Goal: Share content: Share content

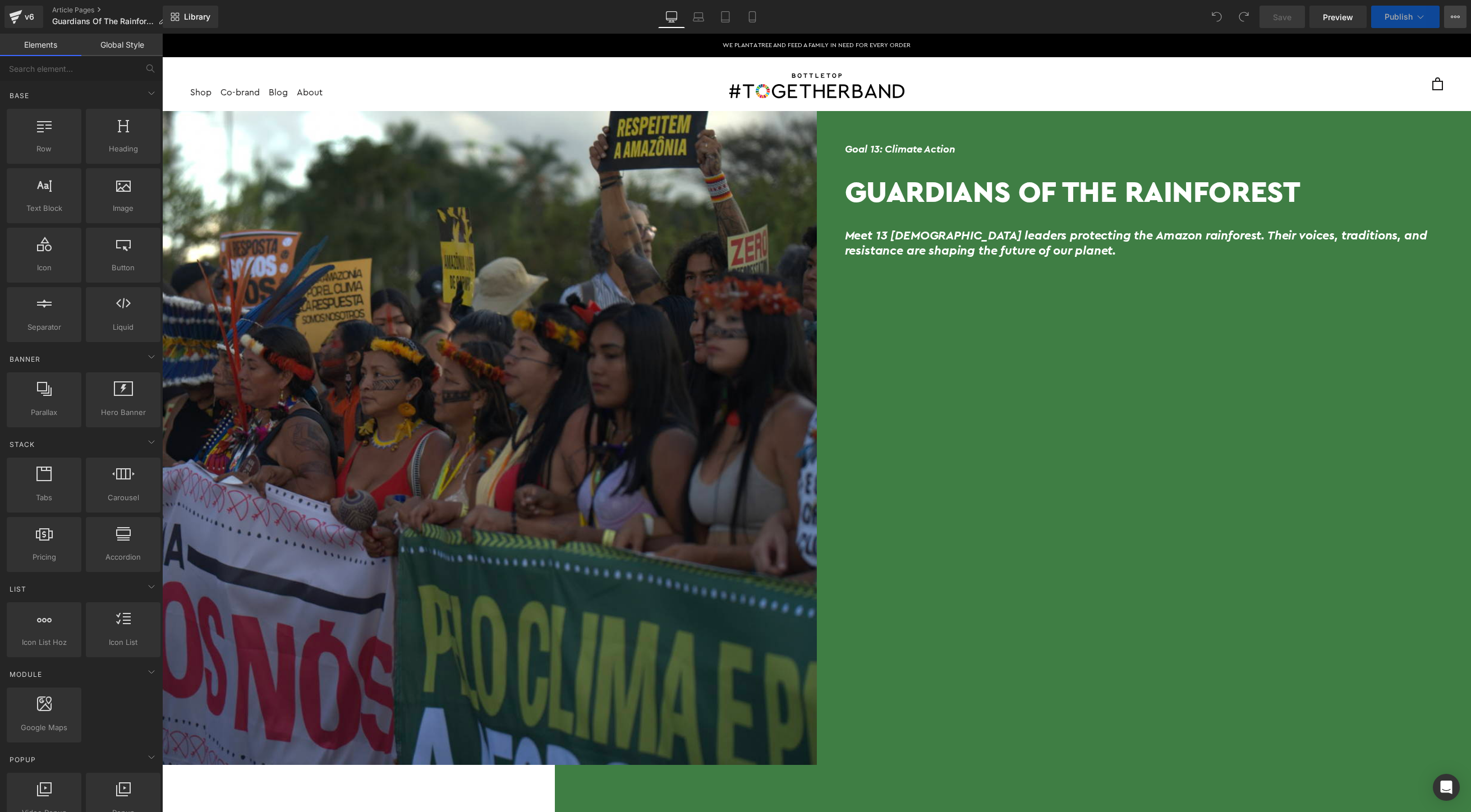
click at [1452, 19] on icon at bounding box center [1454, 16] width 9 height 9
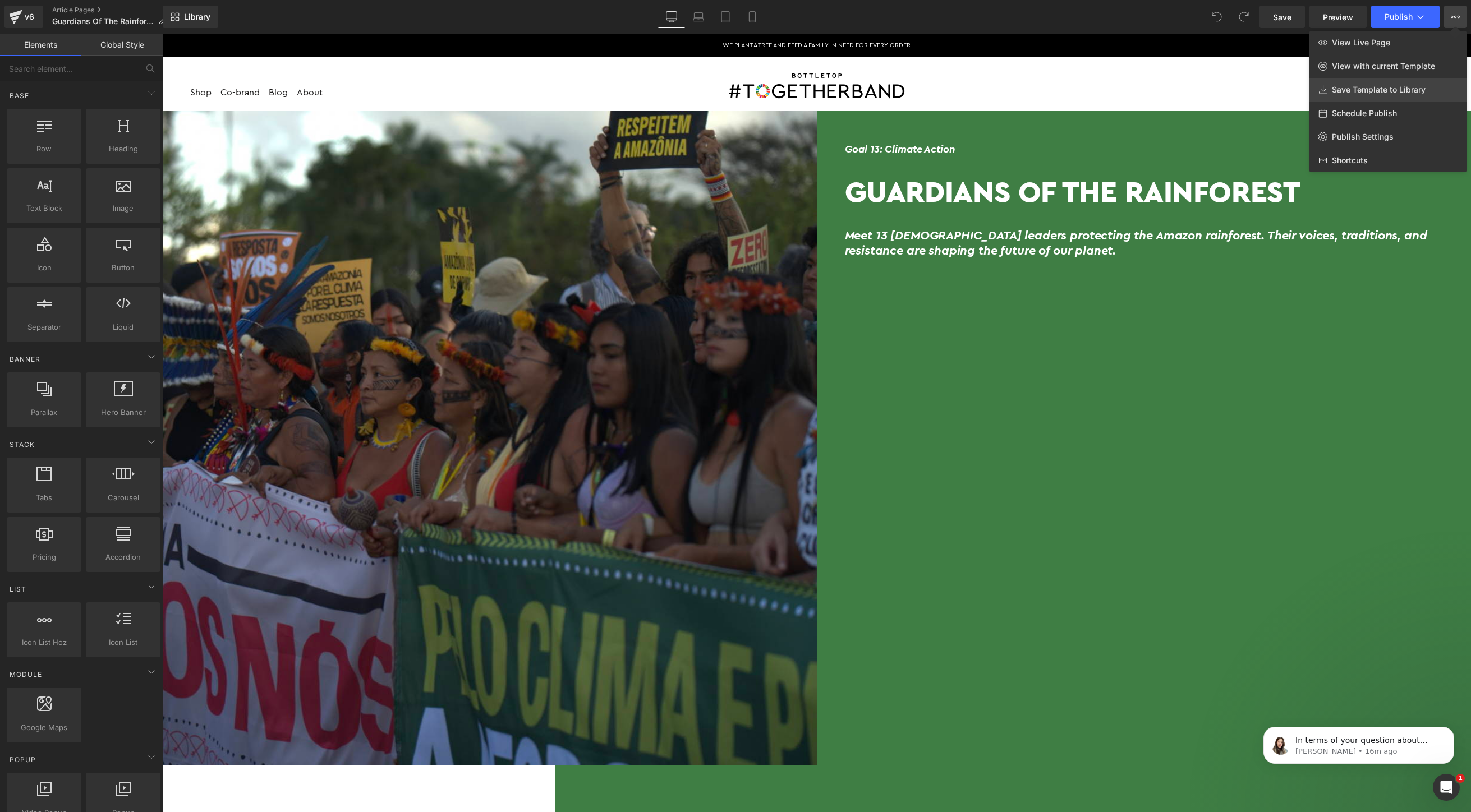
click at [1412, 89] on span "Save Template to Library" at bounding box center [1378, 90] width 94 height 10
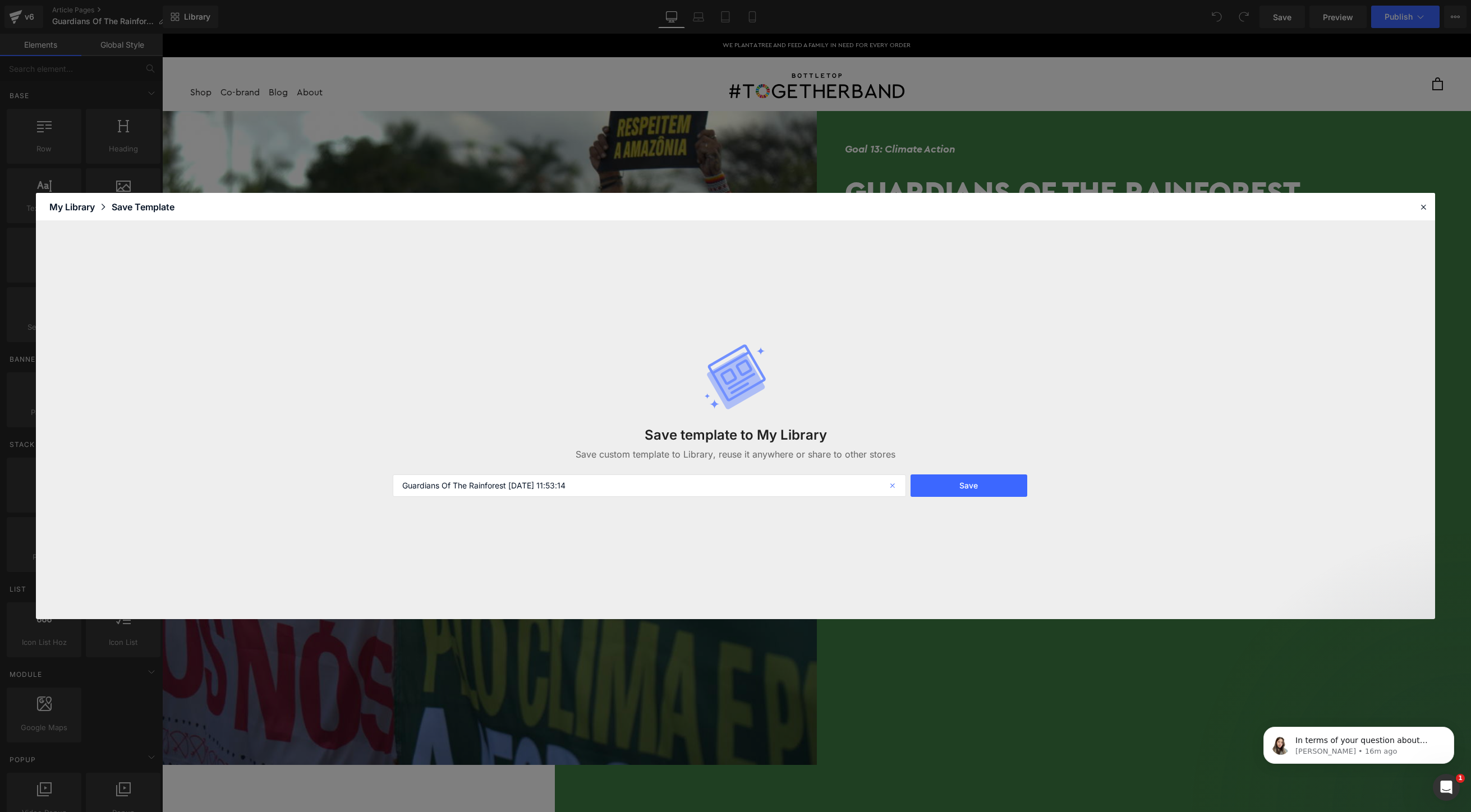
click at [884, 486] on icon at bounding box center [893, 486] width 25 height 23
click at [841, 480] on input "text" at bounding box center [649, 486] width 514 height 23
type input "Guardians of the rainforest blog"
click at [982, 482] on button "Save" at bounding box center [969, 486] width 116 height 23
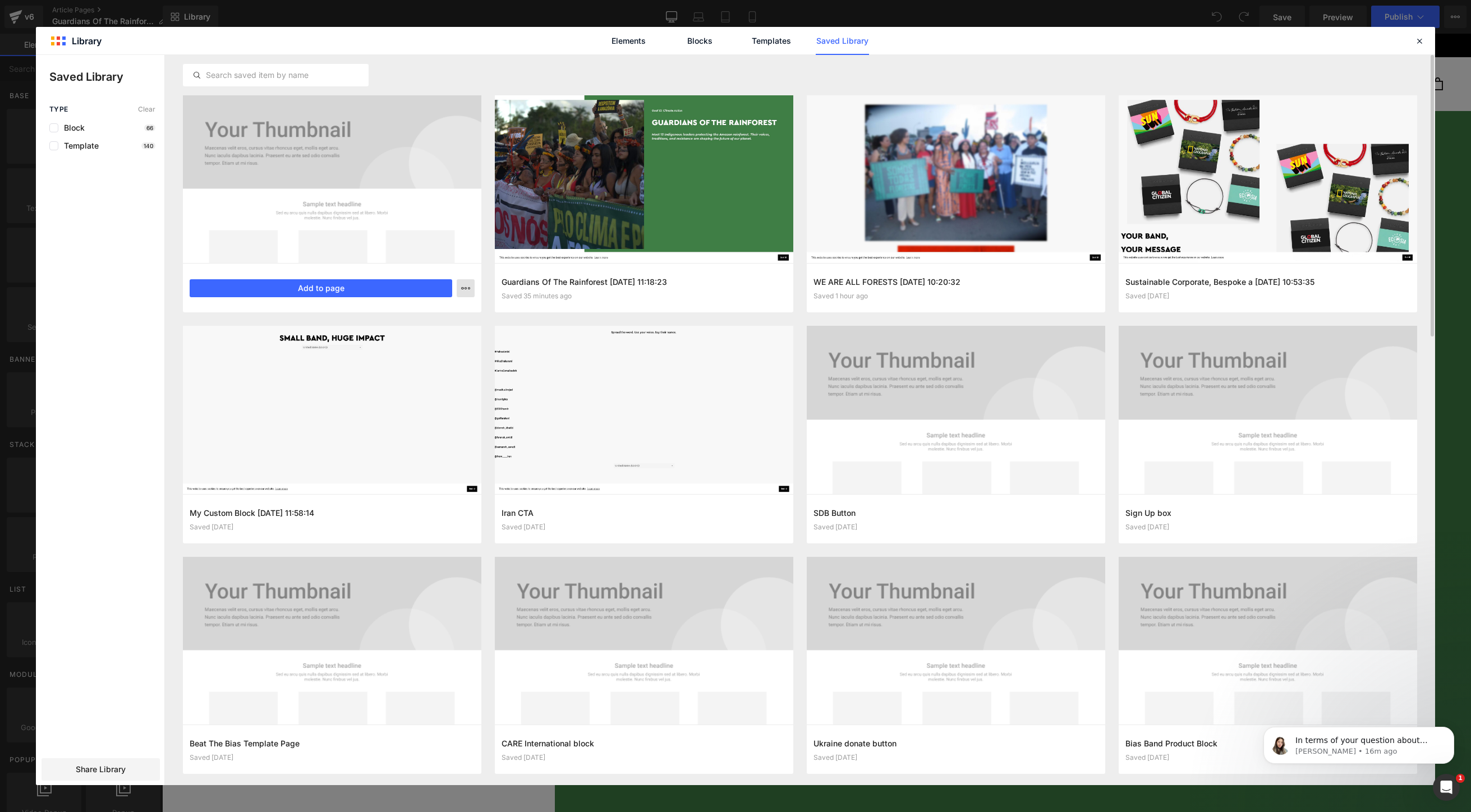
click at [329, 175] on div at bounding box center [735, 420] width 1398 height 730
click at [273, 117] on div at bounding box center [332, 179] width 299 height 168
click at [468, 282] on button "button" at bounding box center [465, 288] width 18 height 18
click at [523, 76] on div at bounding box center [735, 420] width 1398 height 730
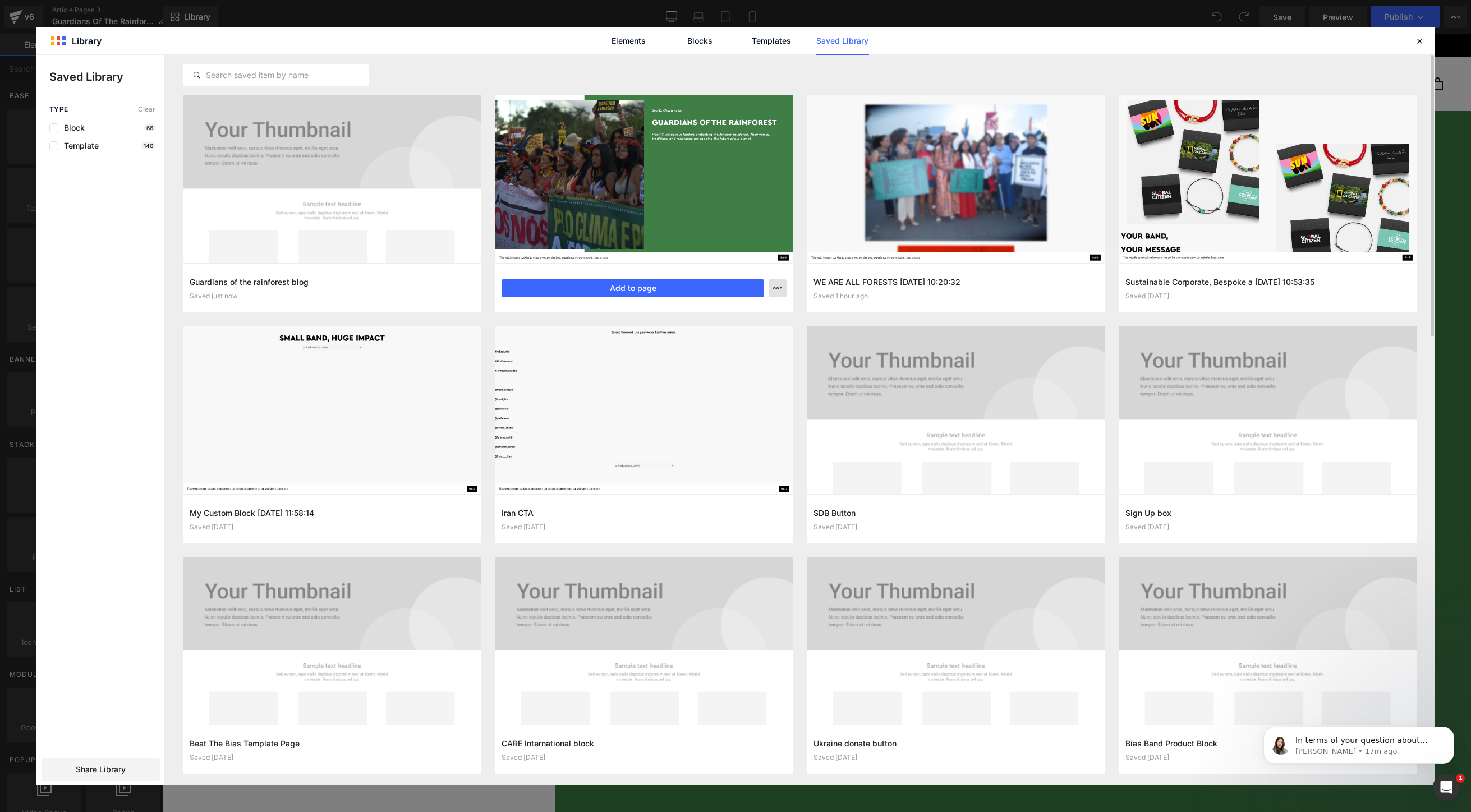
click at [780, 283] on icon "button" at bounding box center [777, 287] width 9 height 9
click at [655, 184] on div at bounding box center [735, 420] width 1398 height 730
click at [573, 164] on div at bounding box center [643, 179] width 299 height 168
click at [704, 168] on div at bounding box center [643, 179] width 299 height 168
click at [101, 770] on span "Share Library" at bounding box center [100, 769] width 50 height 11
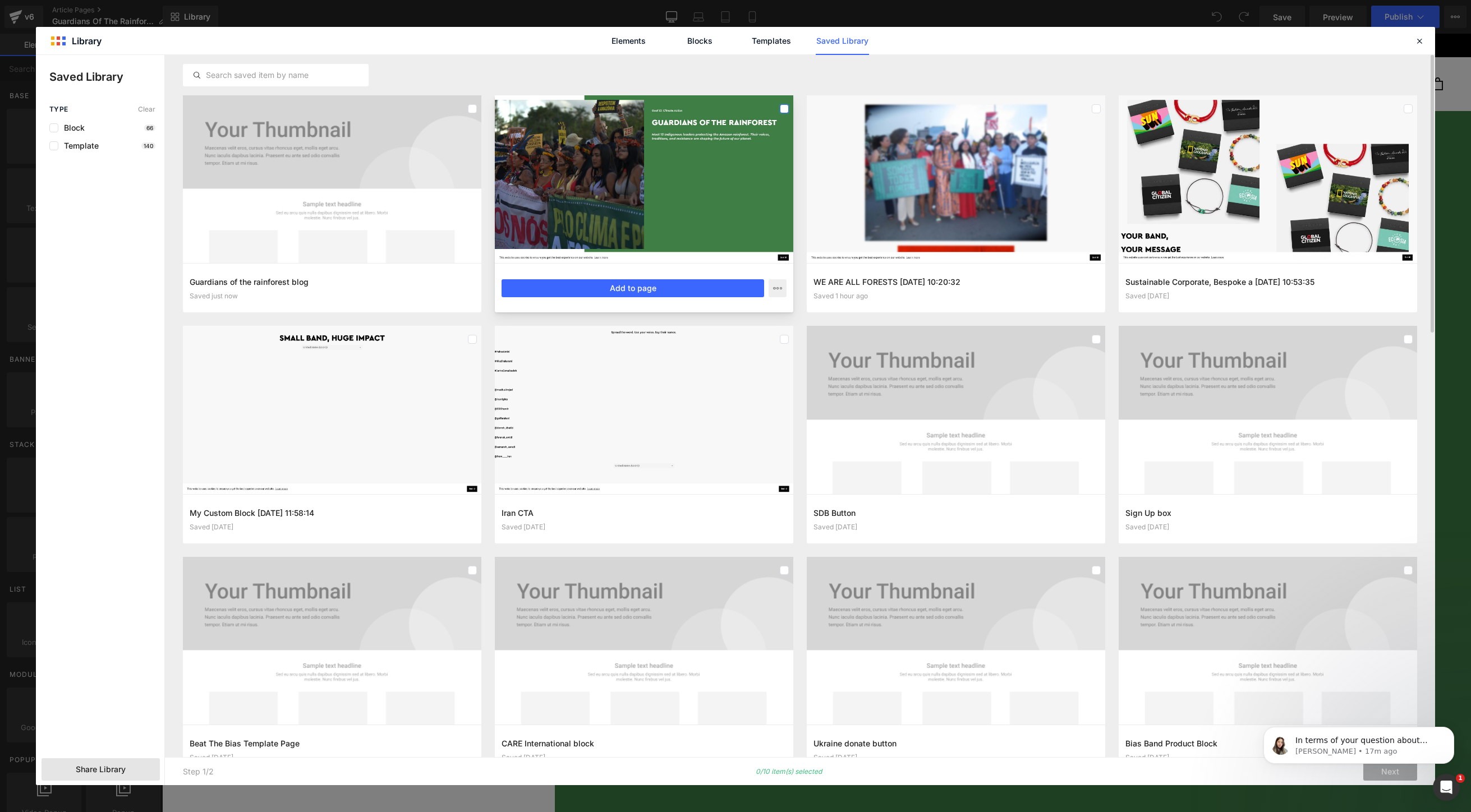
click at [783, 108] on label at bounding box center [784, 108] width 9 height 9
click at [1388, 773] on body "In terms of your question about "transfer a blog template from #TOGETHEBAND to …" at bounding box center [1358, 742] width 216 height 70
click html "In terms of your question about "transfer a blog template from #TOGETHEBAND to …"
click at [1448, 729] on icon "Dismiss notification" at bounding box center [1451, 730] width 6 height 6
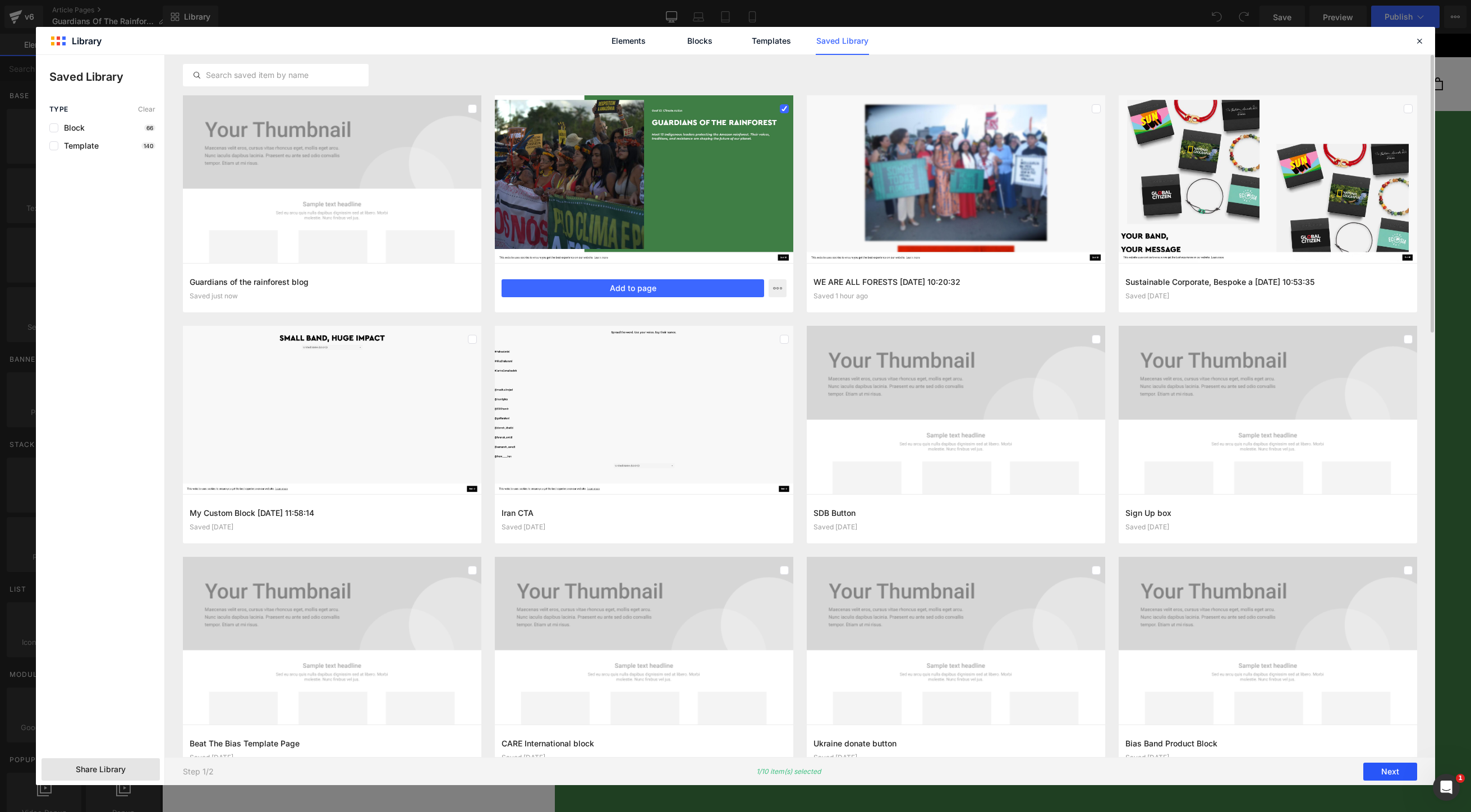
click at [1388, 767] on button "Next" at bounding box center [1390, 771] width 53 height 18
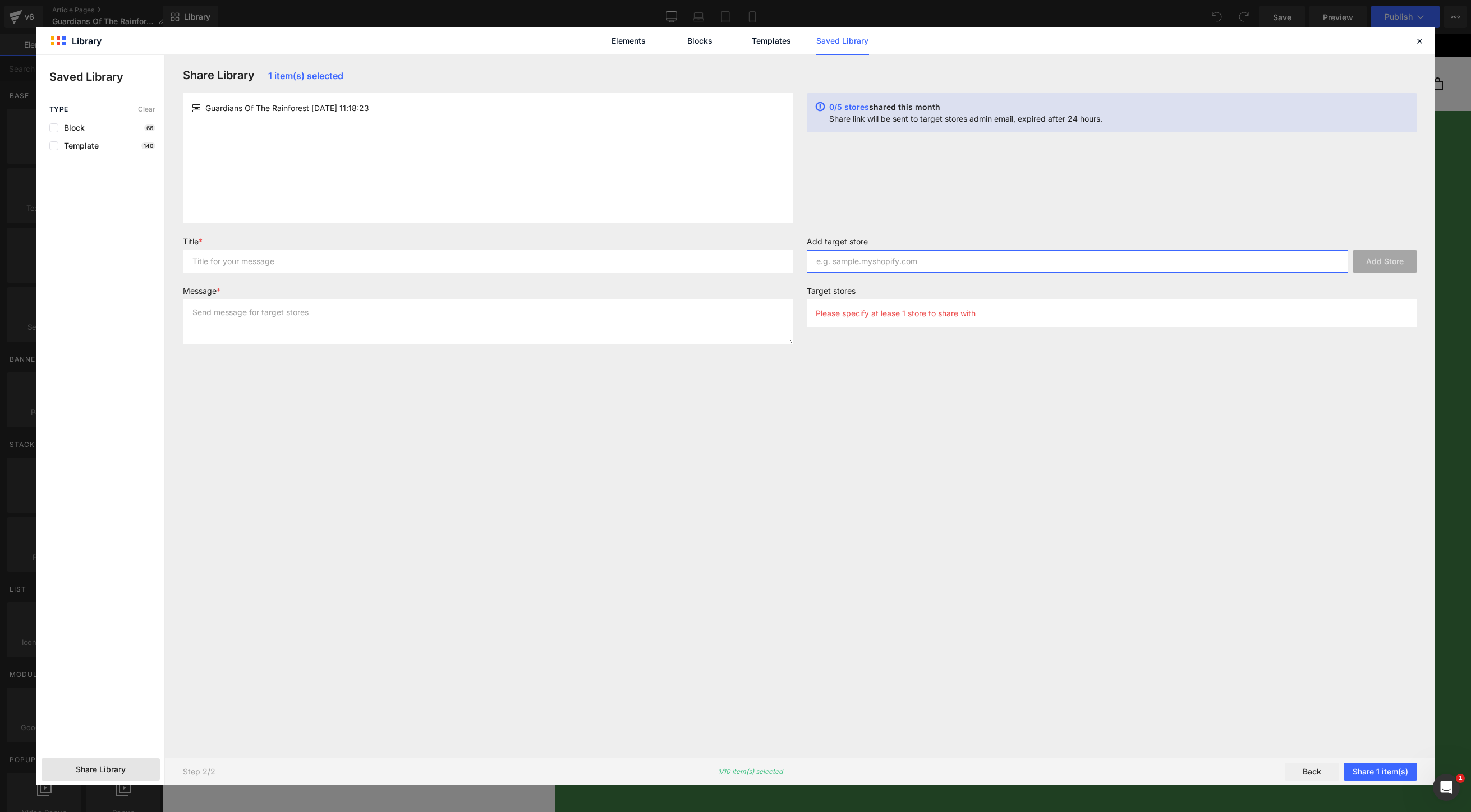
click at [857, 268] on input "text" at bounding box center [1077, 261] width 541 height 23
type input "[DOMAIN_NAME]"
click at [543, 259] on input "text" at bounding box center [488, 261] width 610 height 23
type input "Guardians of the rainforest"
click at [388, 319] on textarea at bounding box center [488, 322] width 610 height 45
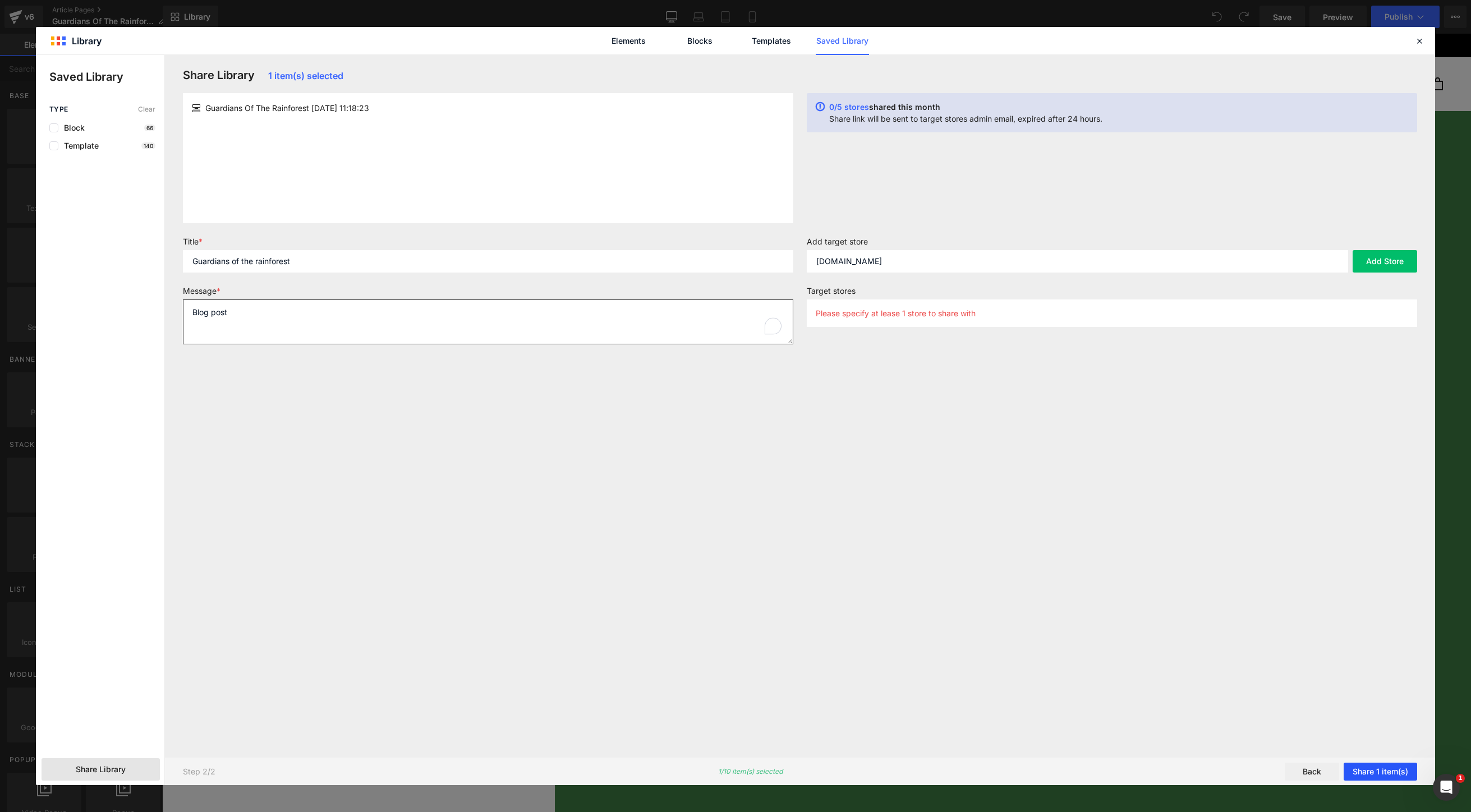
type textarea "Blog post"
click at [1367, 768] on button "Share 1 item(s)" at bounding box center [1379, 771] width 74 height 18
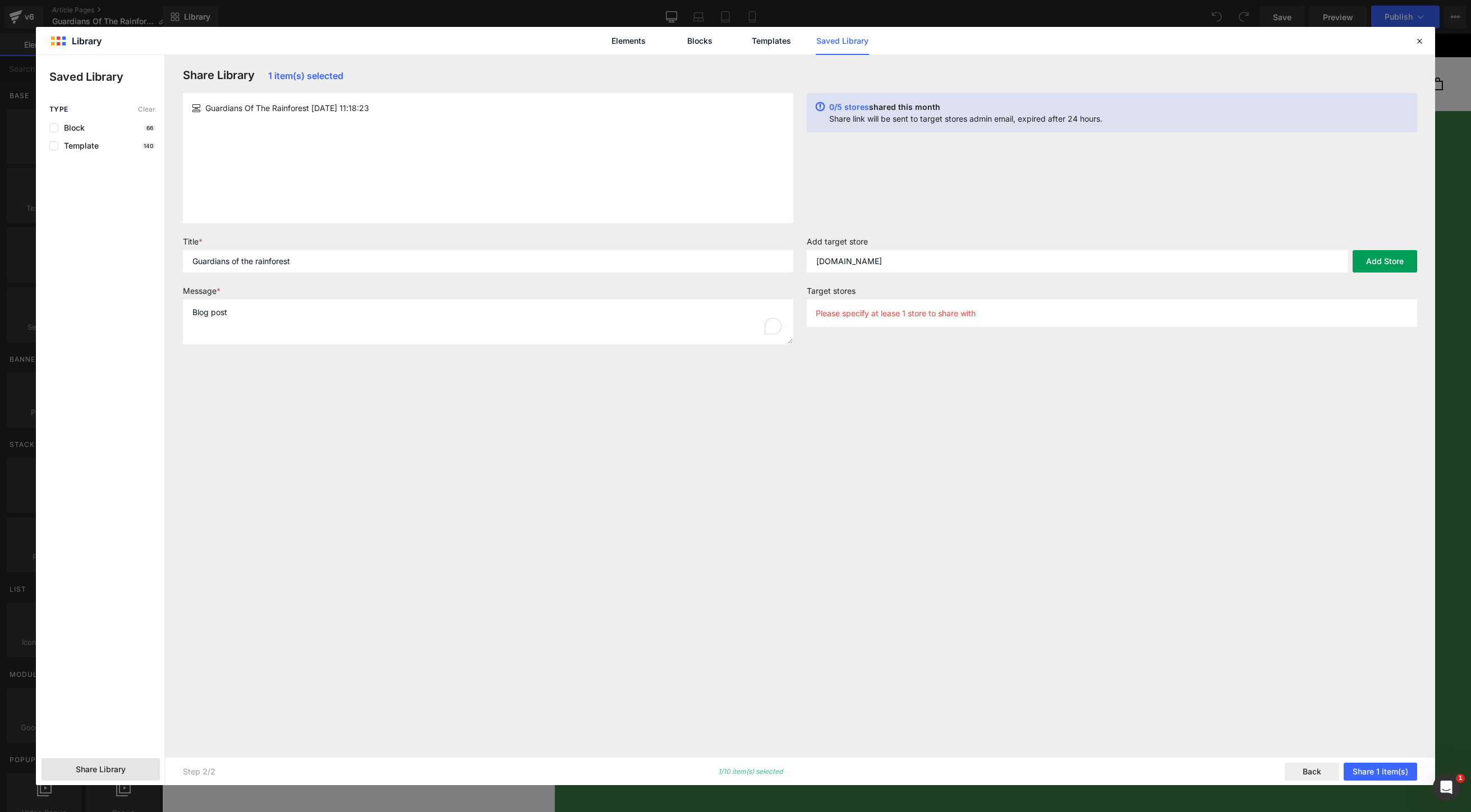
click at [1388, 262] on button "Add Store" at bounding box center [1385, 261] width 65 height 23
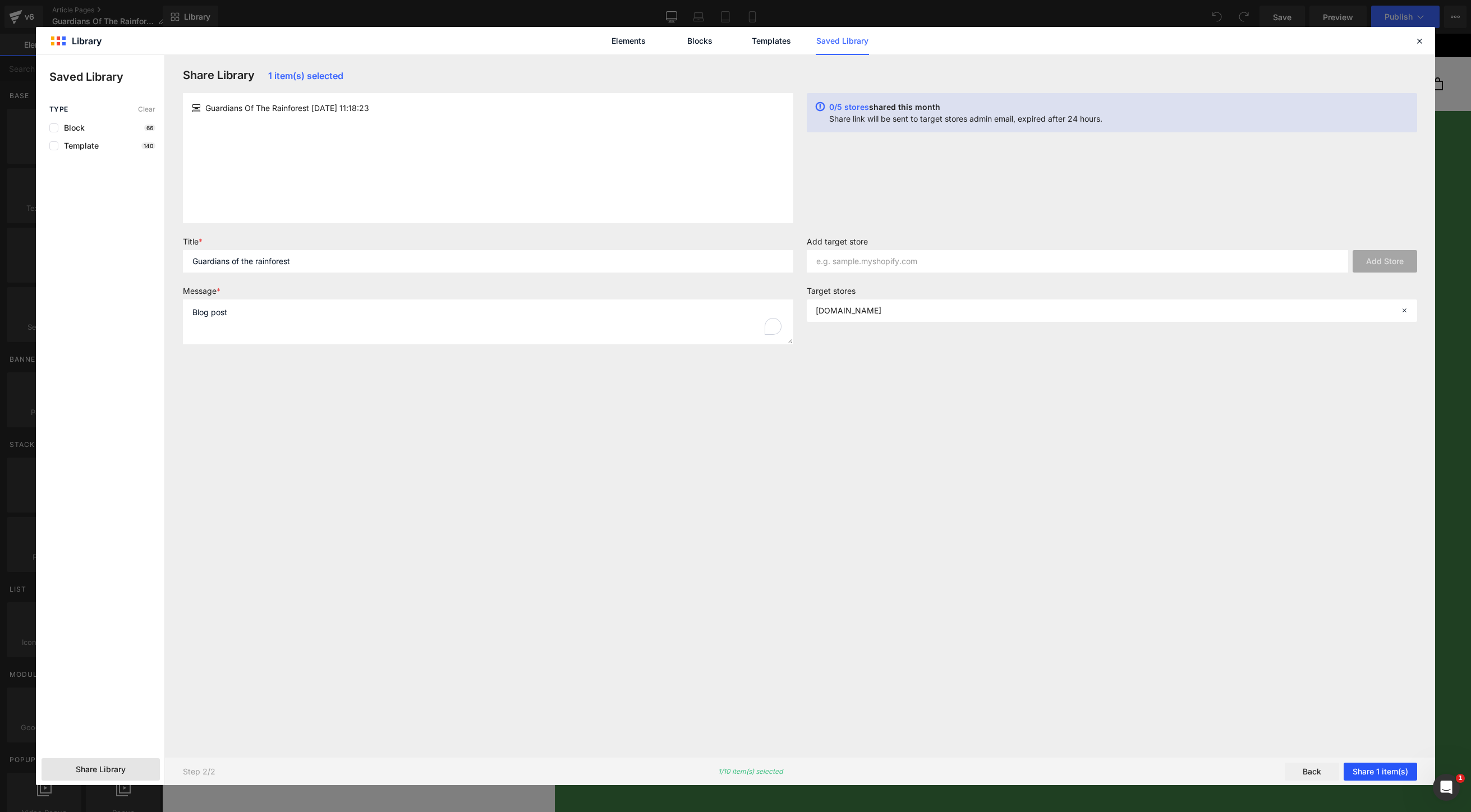
click at [1362, 772] on button "Share 1 item(s)" at bounding box center [1379, 771] width 74 height 18
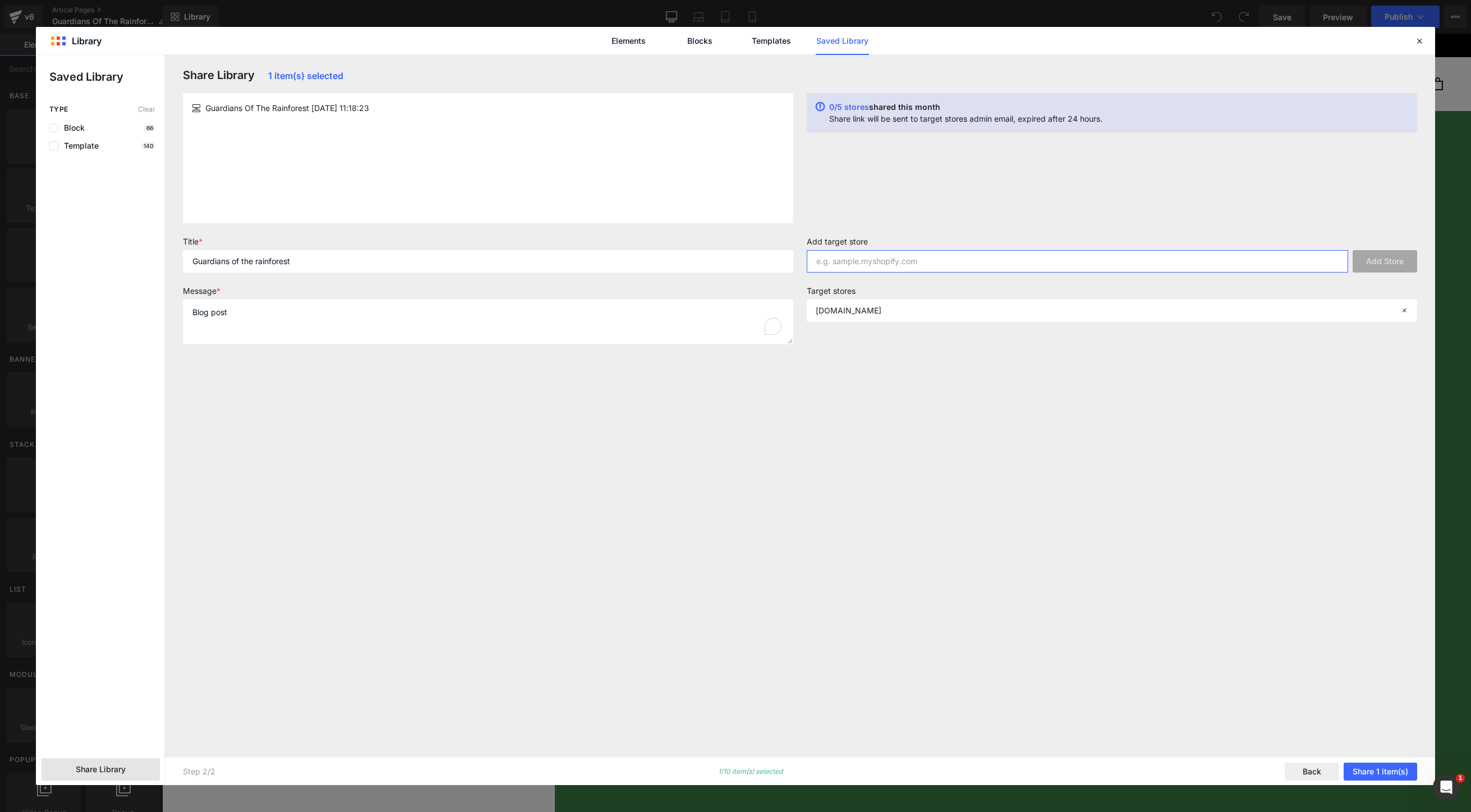
click at [870, 262] on input "text" at bounding box center [1077, 261] width 541 height 23
paste input "[URL][DOMAIN_NAME]"
click at [1402, 311] on icon at bounding box center [1404, 310] width 8 height 8
click at [1012, 264] on input "[URL][DOMAIN_NAME]" at bounding box center [1077, 261] width 541 height 23
type input "[URL][DOMAIN_NAME]"
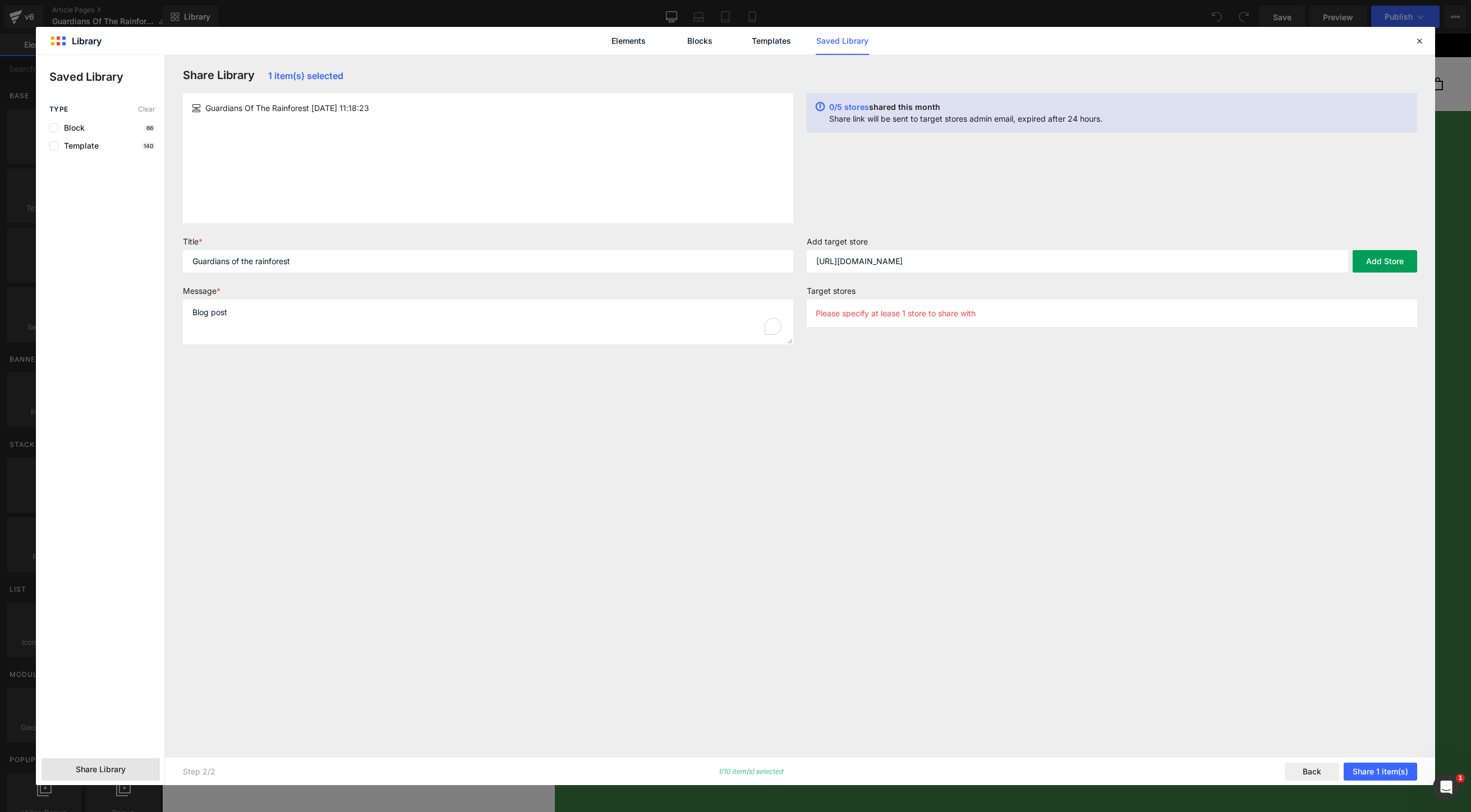
click at [1371, 262] on button "Add Store" at bounding box center [1385, 261] width 65 height 23
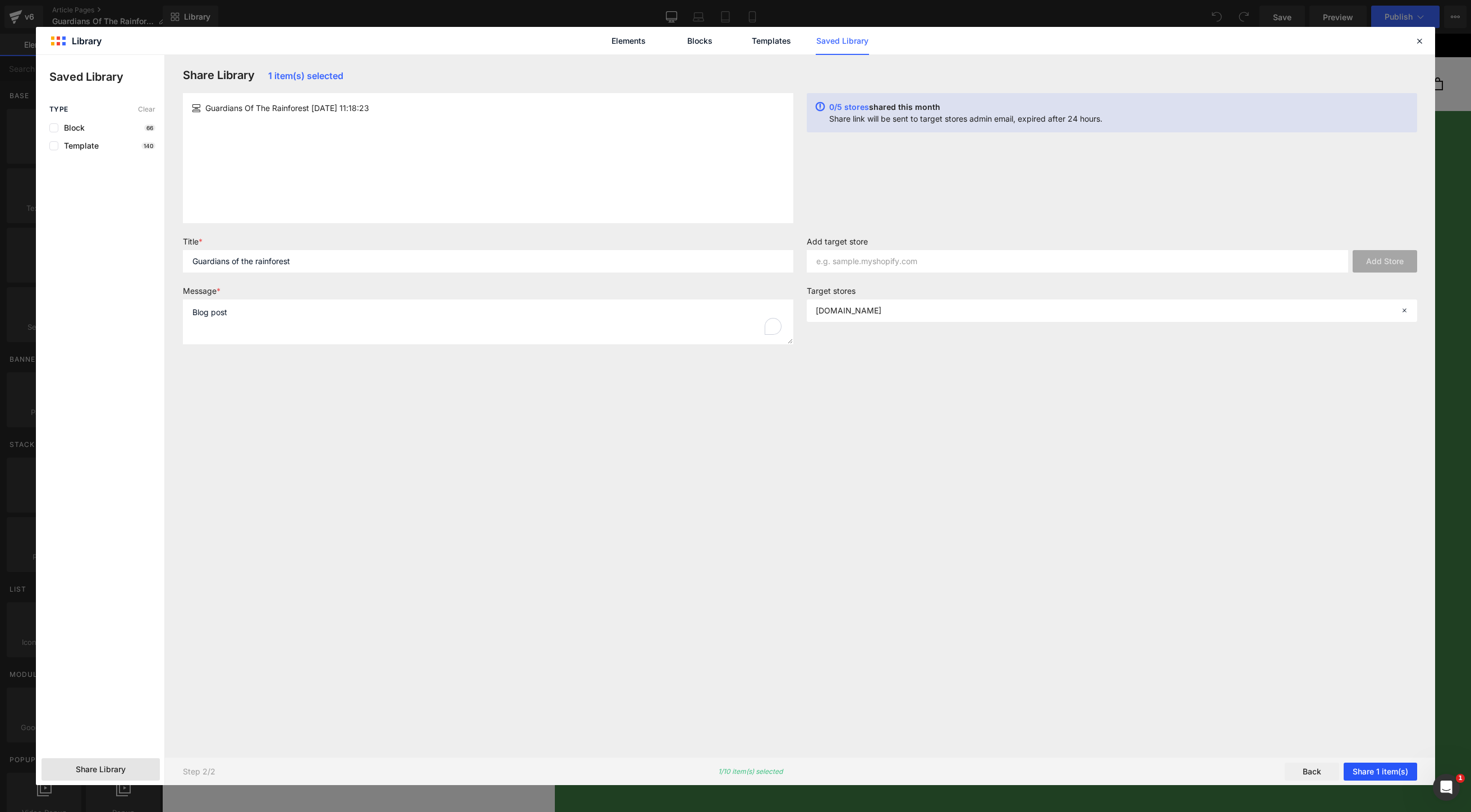
click at [1367, 768] on button "Share 1 item(s)" at bounding box center [1379, 771] width 74 height 18
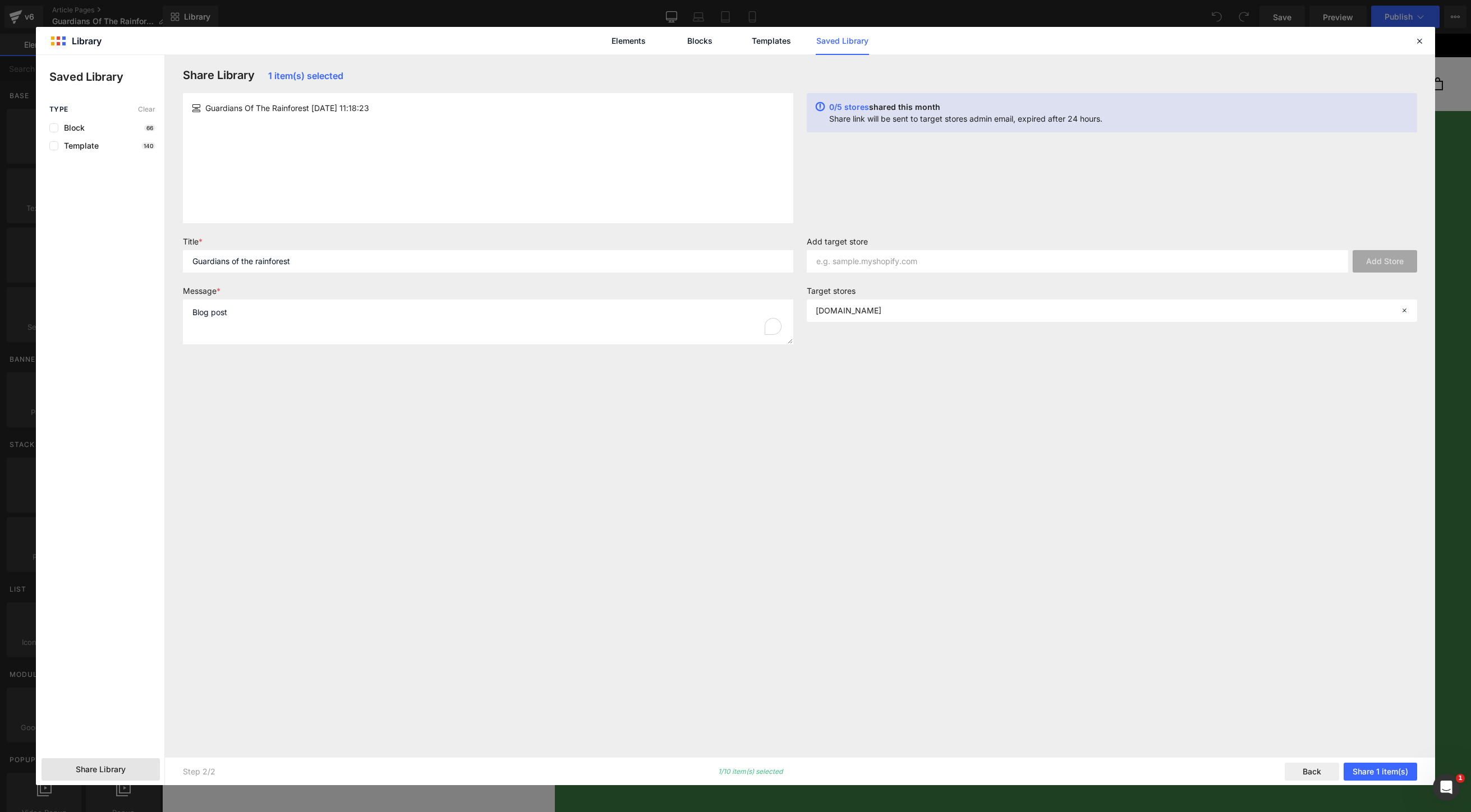
click at [488, 110] on div "Guardians Of The Rainforest [DATE] 11:18:23" at bounding box center [488, 108] width 592 height 11
click at [878, 254] on input "text" at bounding box center [1077, 261] width 541 height 23
click at [881, 309] on p "[DOMAIN_NAME]" at bounding box center [848, 310] width 66 height 10
click at [935, 312] on p "Please specify at lease 1 store to share with" at bounding box center [894, 313] width 159 height 10
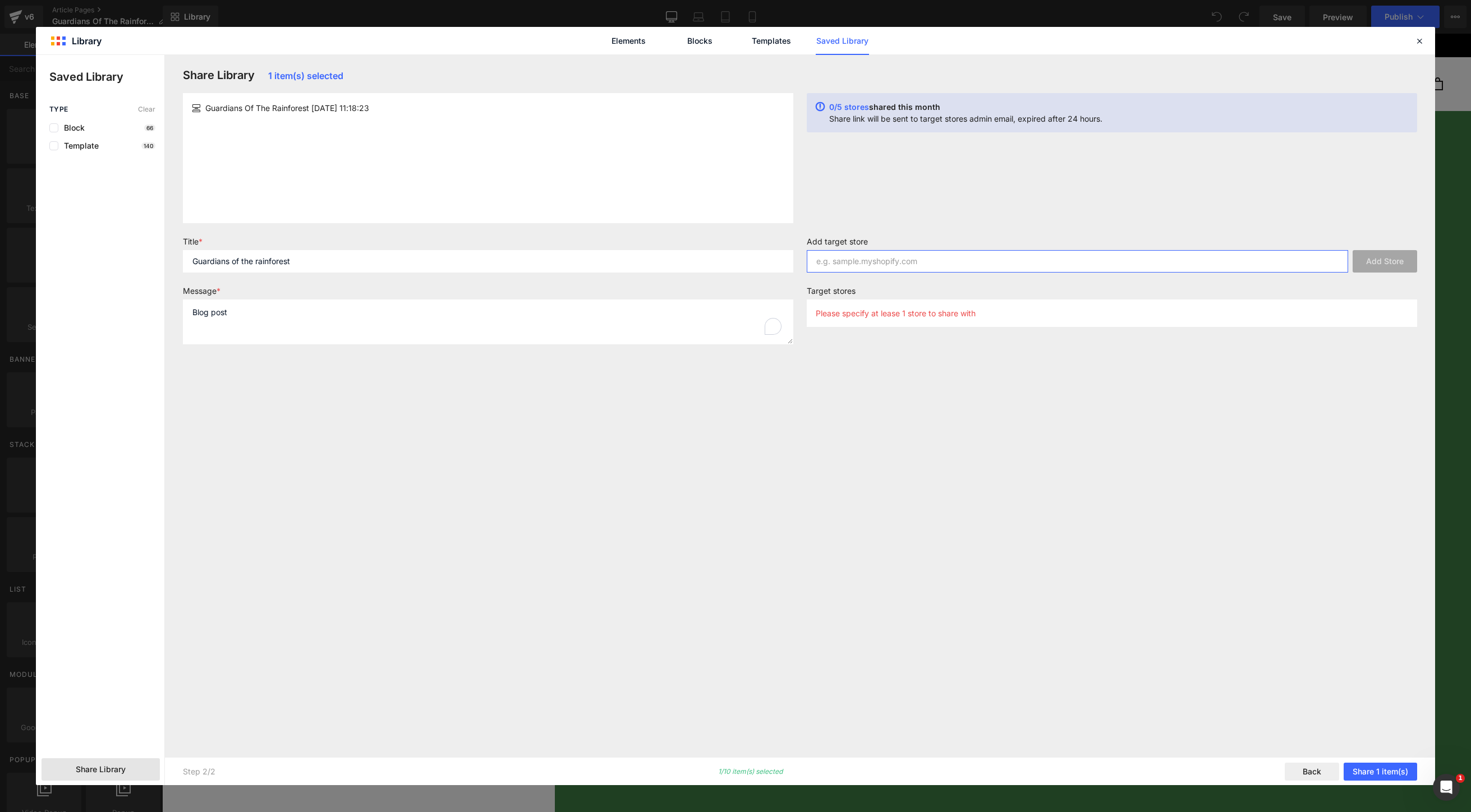
click at [1008, 265] on input "text" at bounding box center [1077, 261] width 541 height 23
paste input "[URL][DOMAIN_NAME]"
type input "[URL][DOMAIN_NAME]"
click at [1376, 257] on button "Add Store" at bounding box center [1385, 261] width 65 height 23
click at [960, 311] on div "[DOMAIN_NAME][URL]" at bounding box center [1111, 311] width 610 height 23
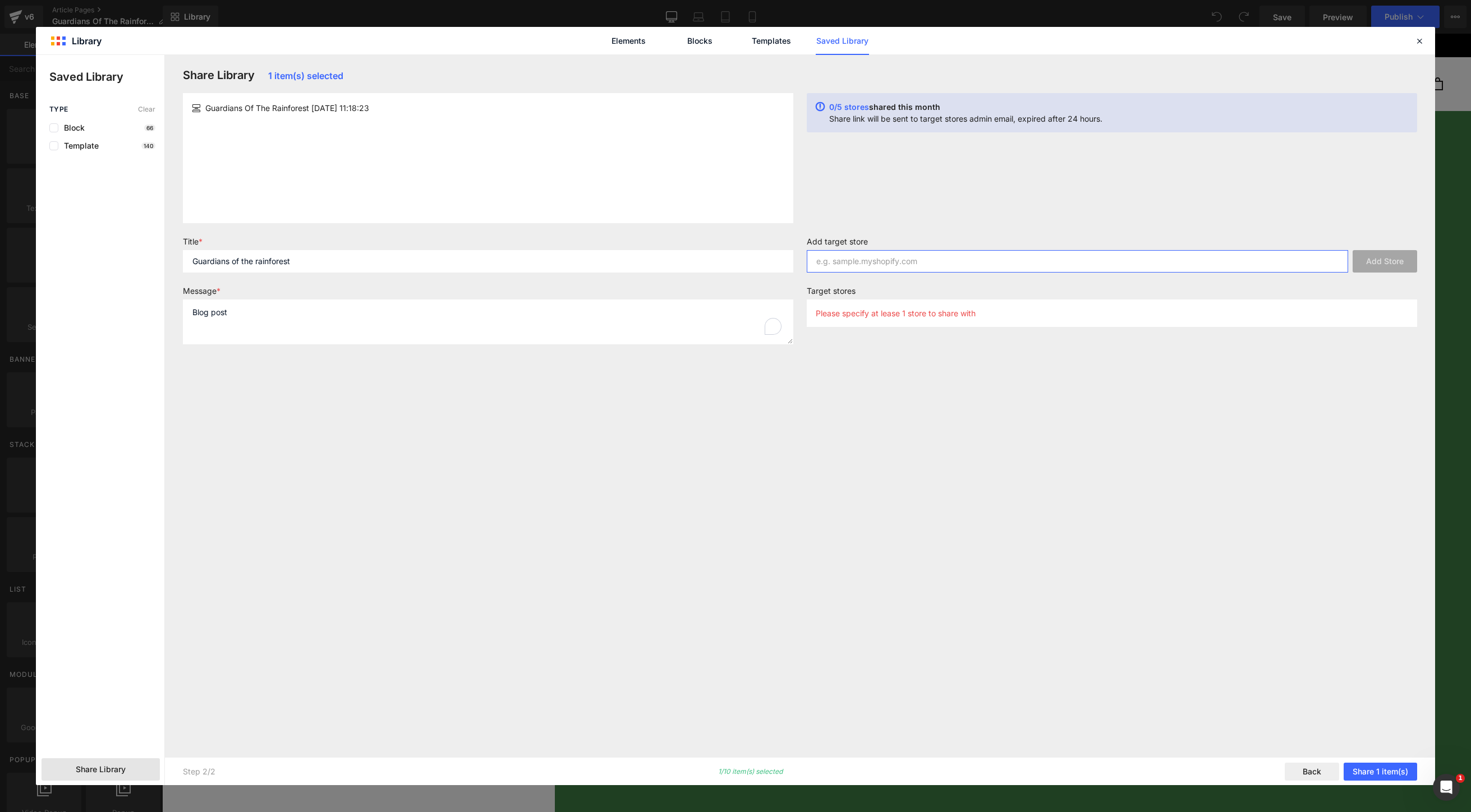
click at [920, 260] on input "text" at bounding box center [1077, 261] width 541 height 23
type input "[DOMAIN_NAME]"
click at [1358, 260] on button "Add Store" at bounding box center [1385, 261] width 65 height 23
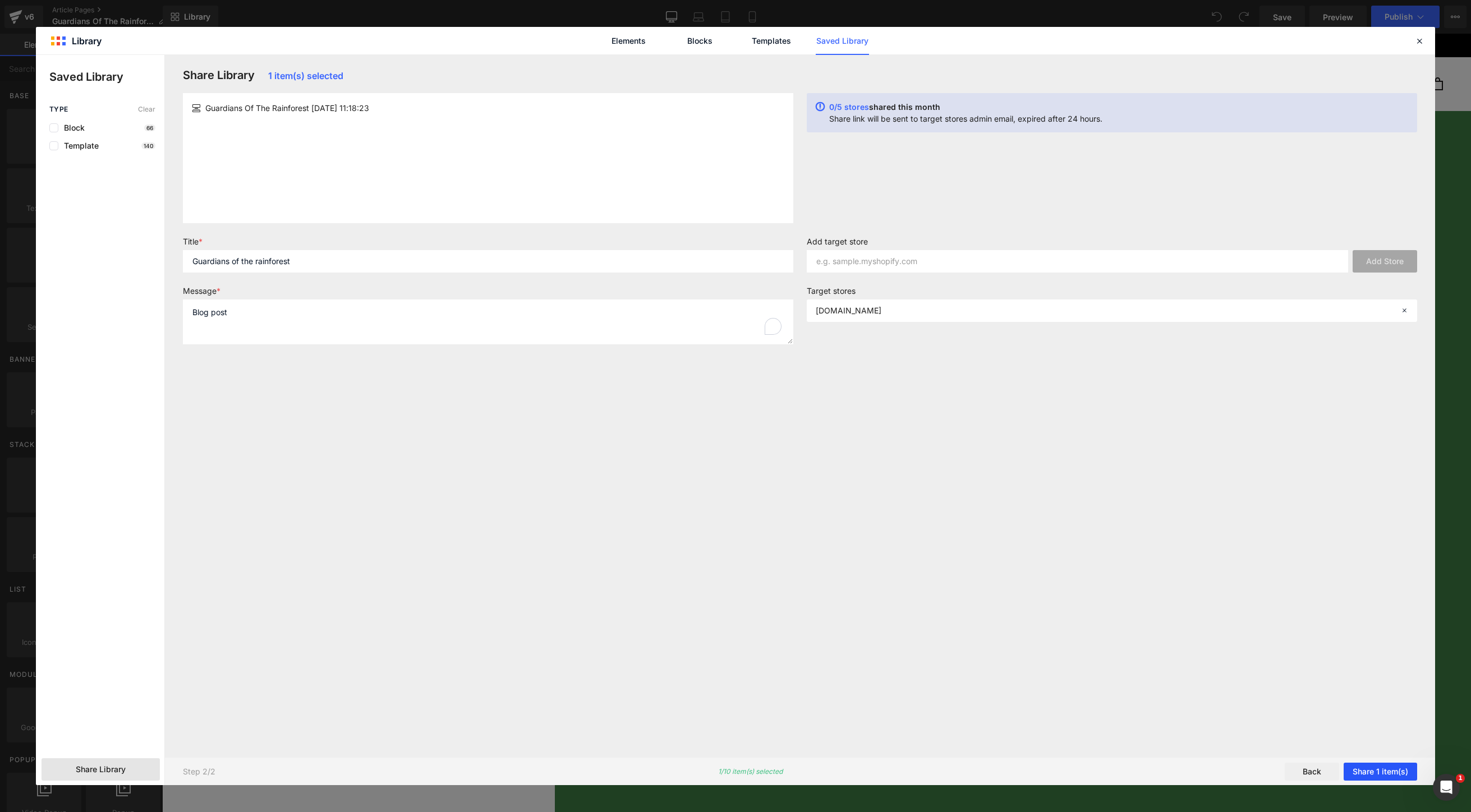
click at [1368, 773] on button "Share 1 item(s)" at bounding box center [1379, 771] width 74 height 18
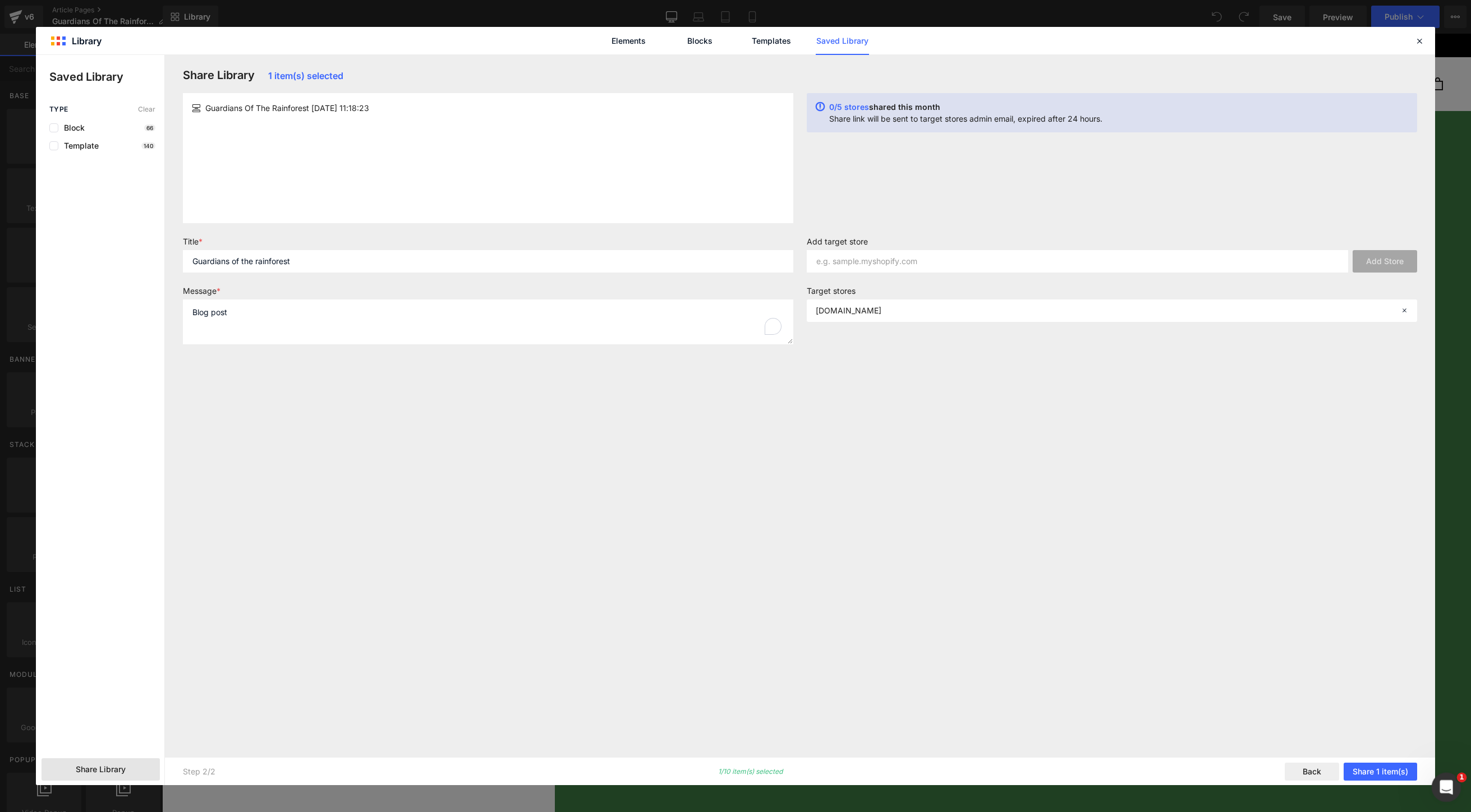
click at [1449, 787] on icon "Open Intercom Messenger" at bounding box center [1444, 785] width 18 height 18
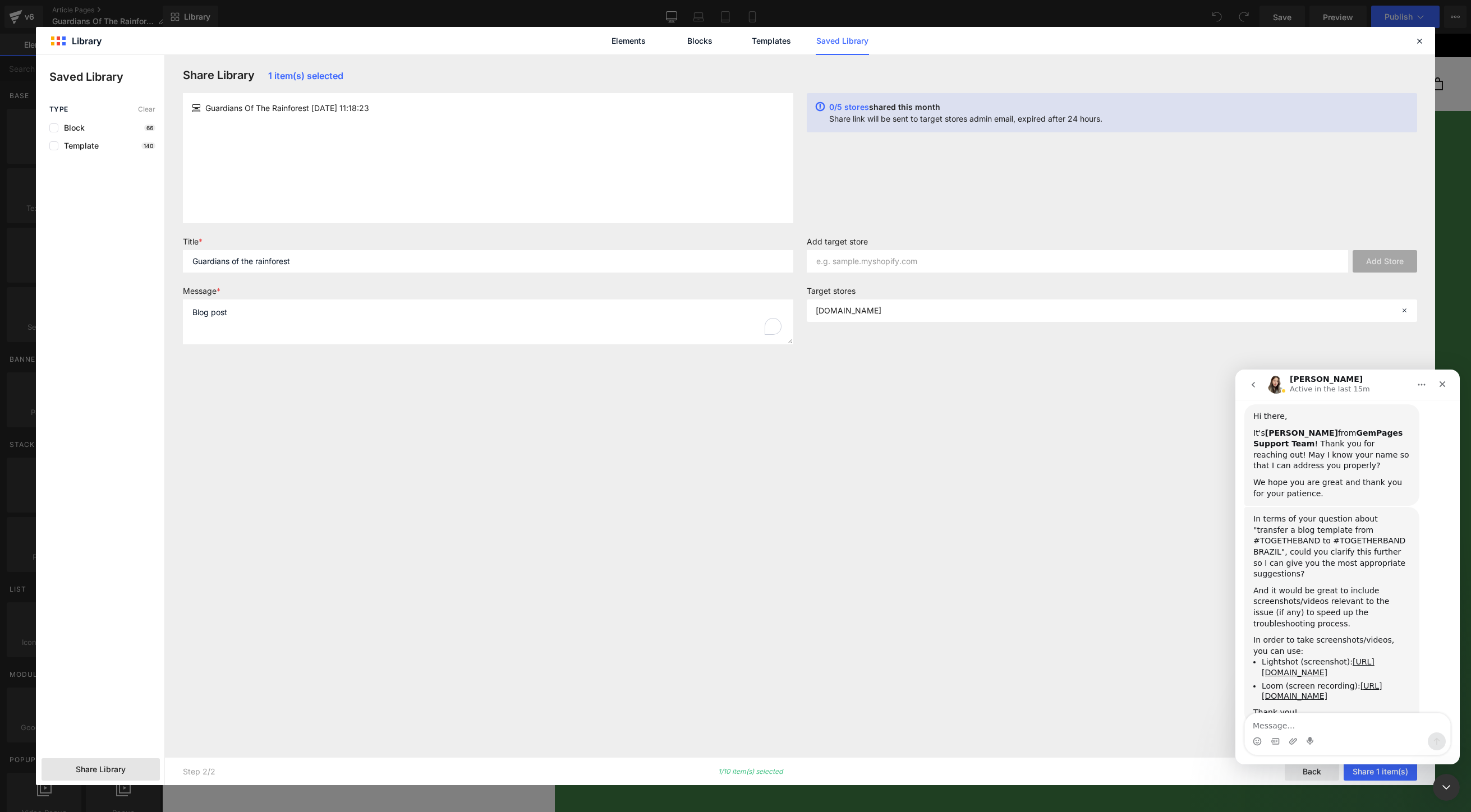
scroll to position [391, 0]
type textarea "Hi [PERSON_NAME], this is [PERSON_NAME]"
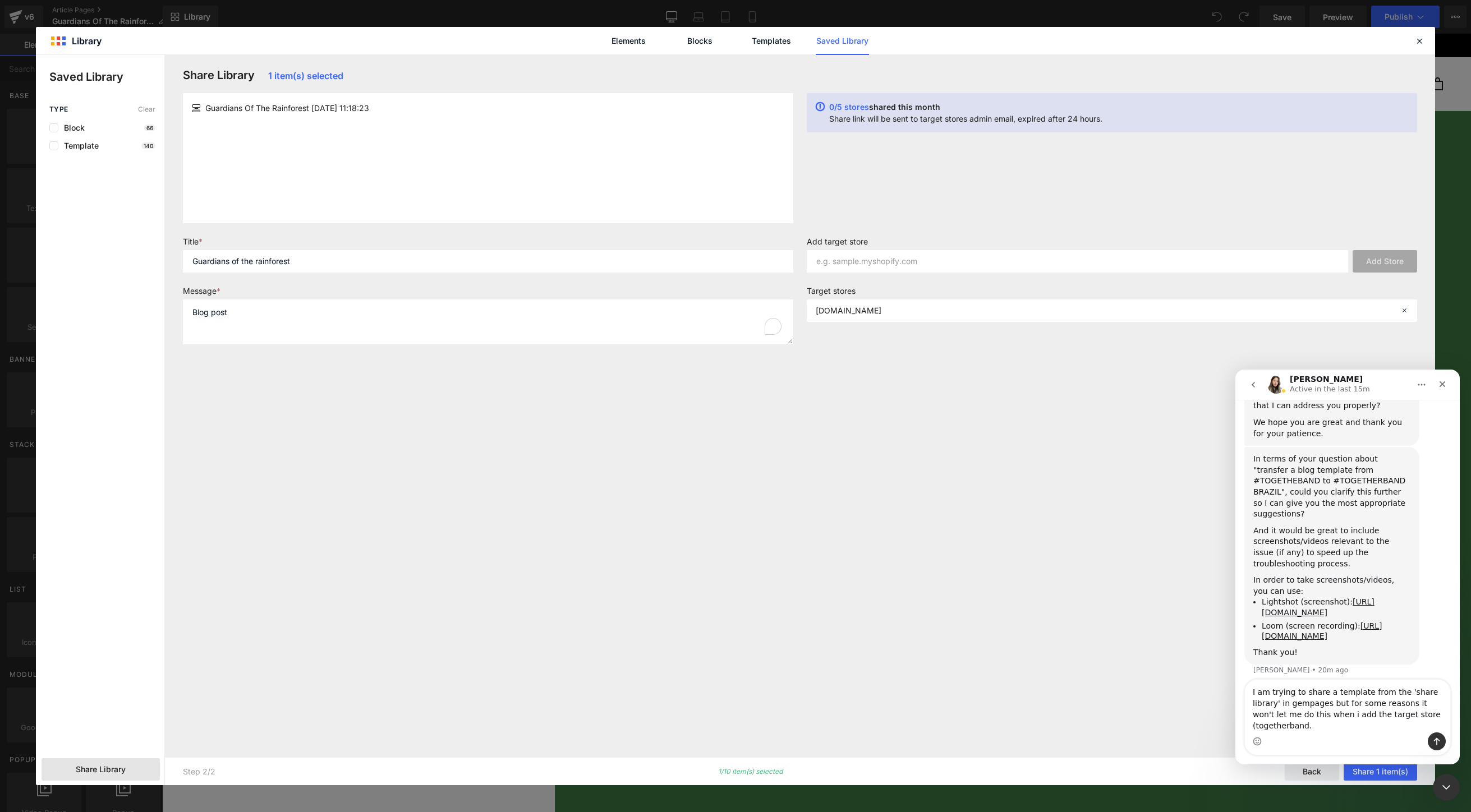
scroll to position [458, 0]
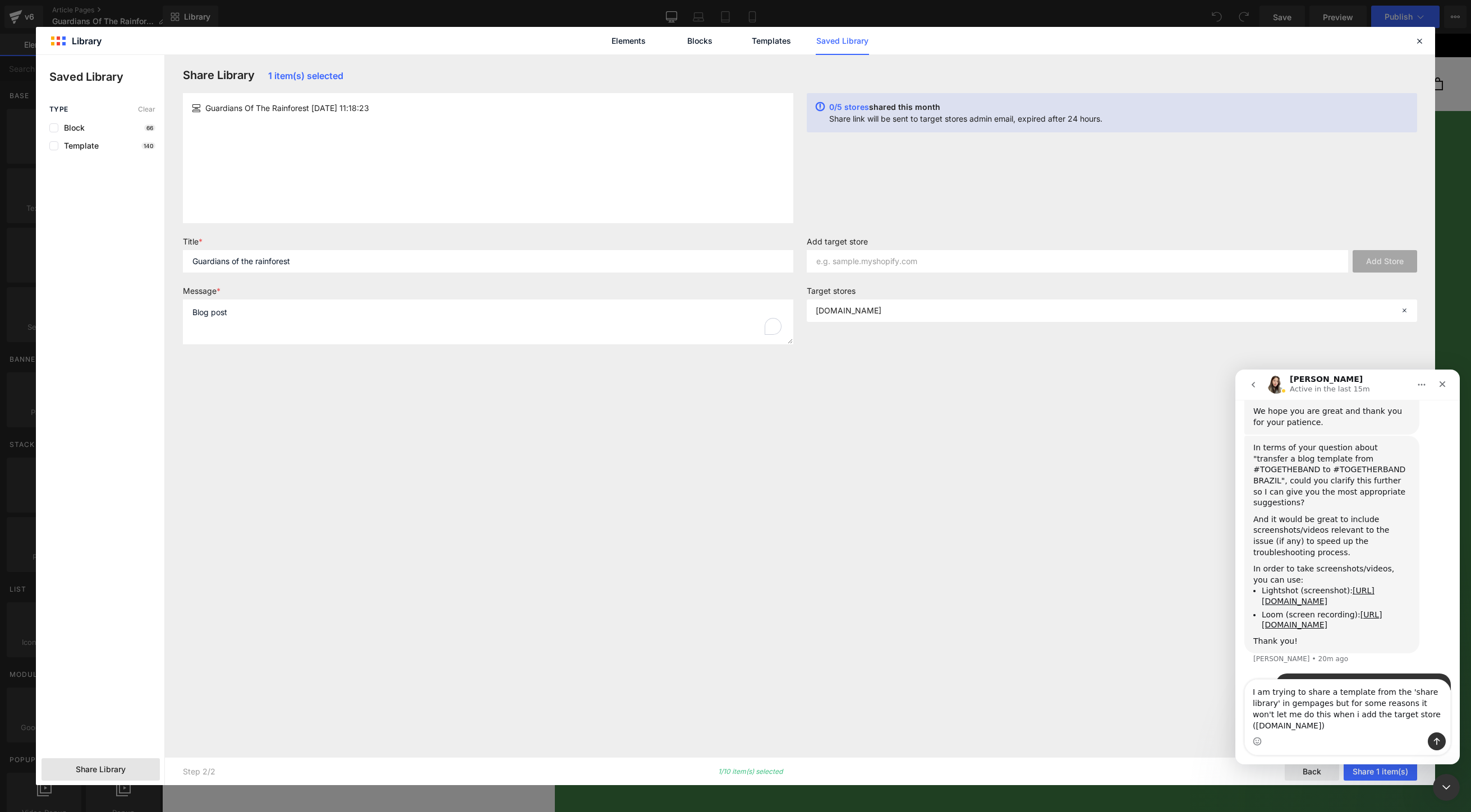
type textarea "I am trying to share a template from the 'share library' in gempages but for so…"
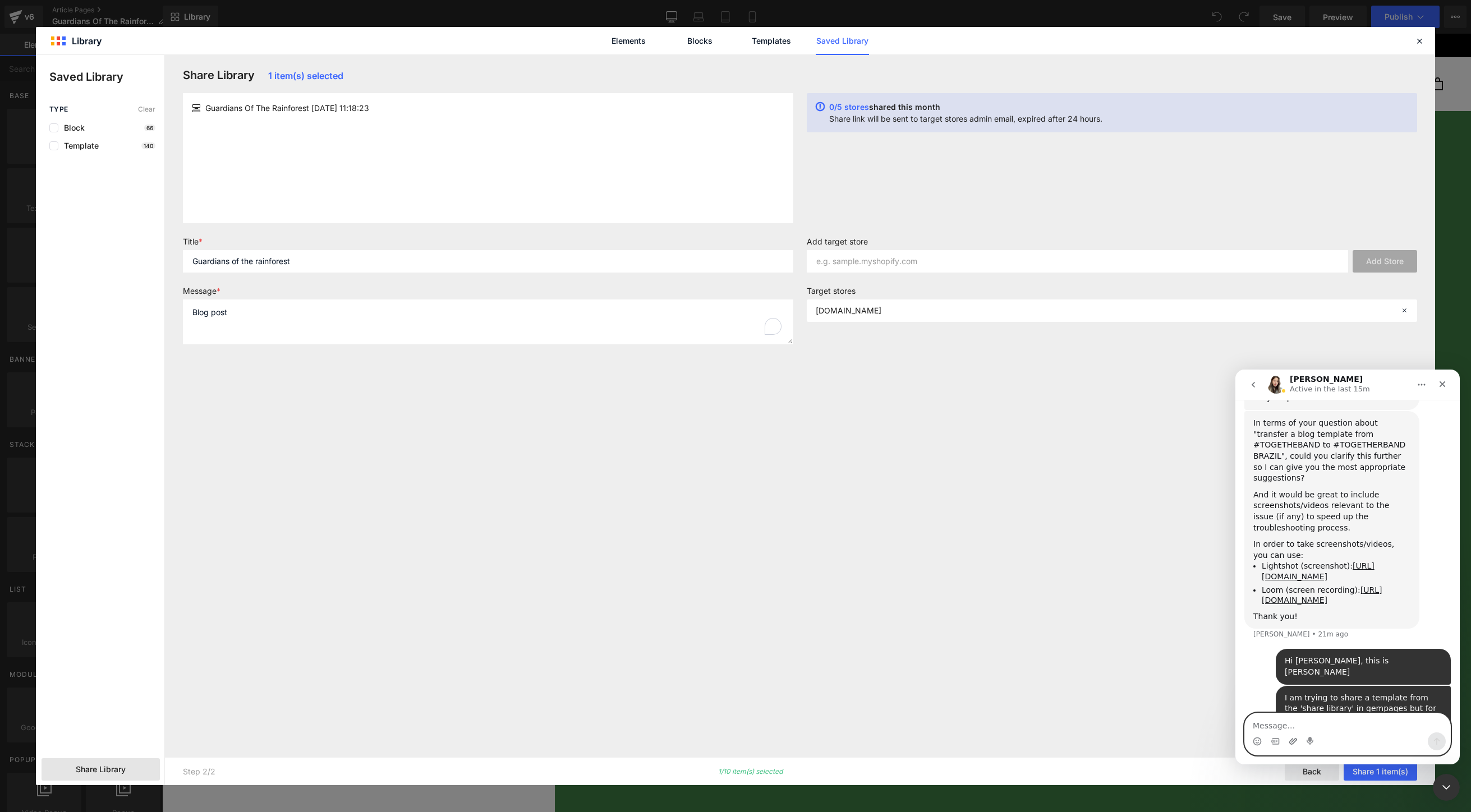
click at [1292, 740] on icon "Upload attachment" at bounding box center [1292, 740] width 9 height 9
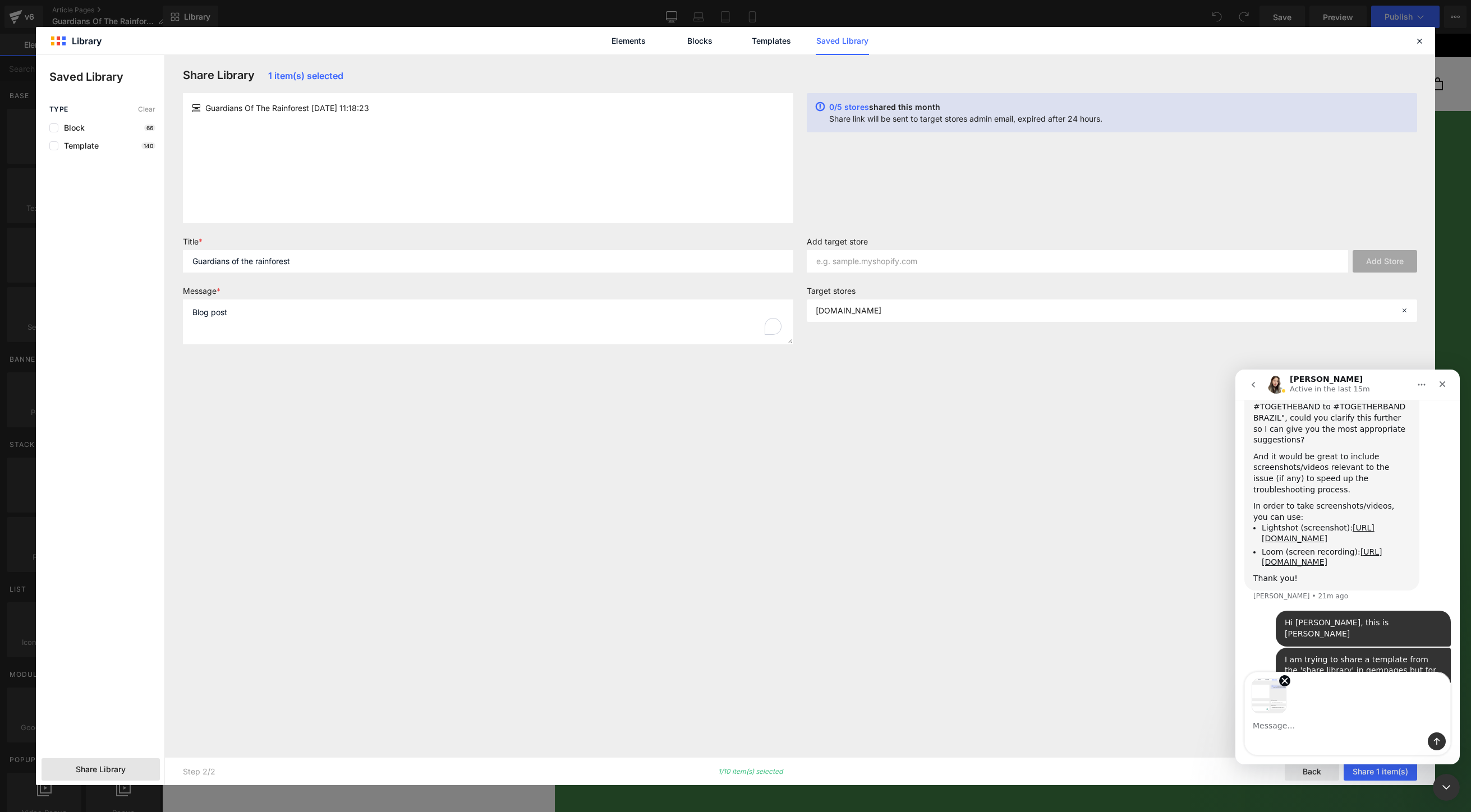
scroll to position [524, 0]
type textarea "It keeps saying 'failed'"
